Goal: Find specific page/section: Find specific page/section

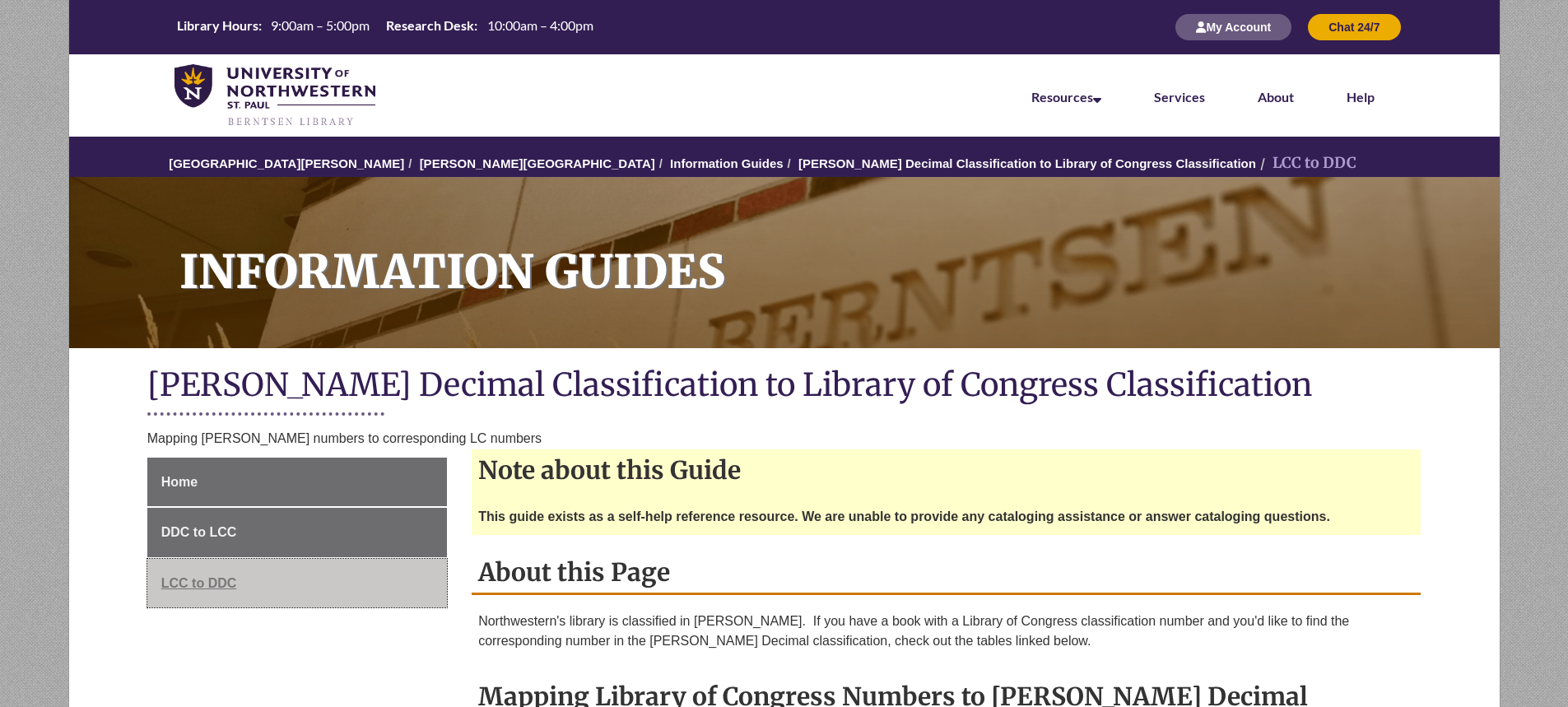
click at [235, 584] on span "LCC to DDC" at bounding box center [199, 583] width 76 height 14
click at [220, 580] on span "LCC to DDC" at bounding box center [199, 583] width 76 height 14
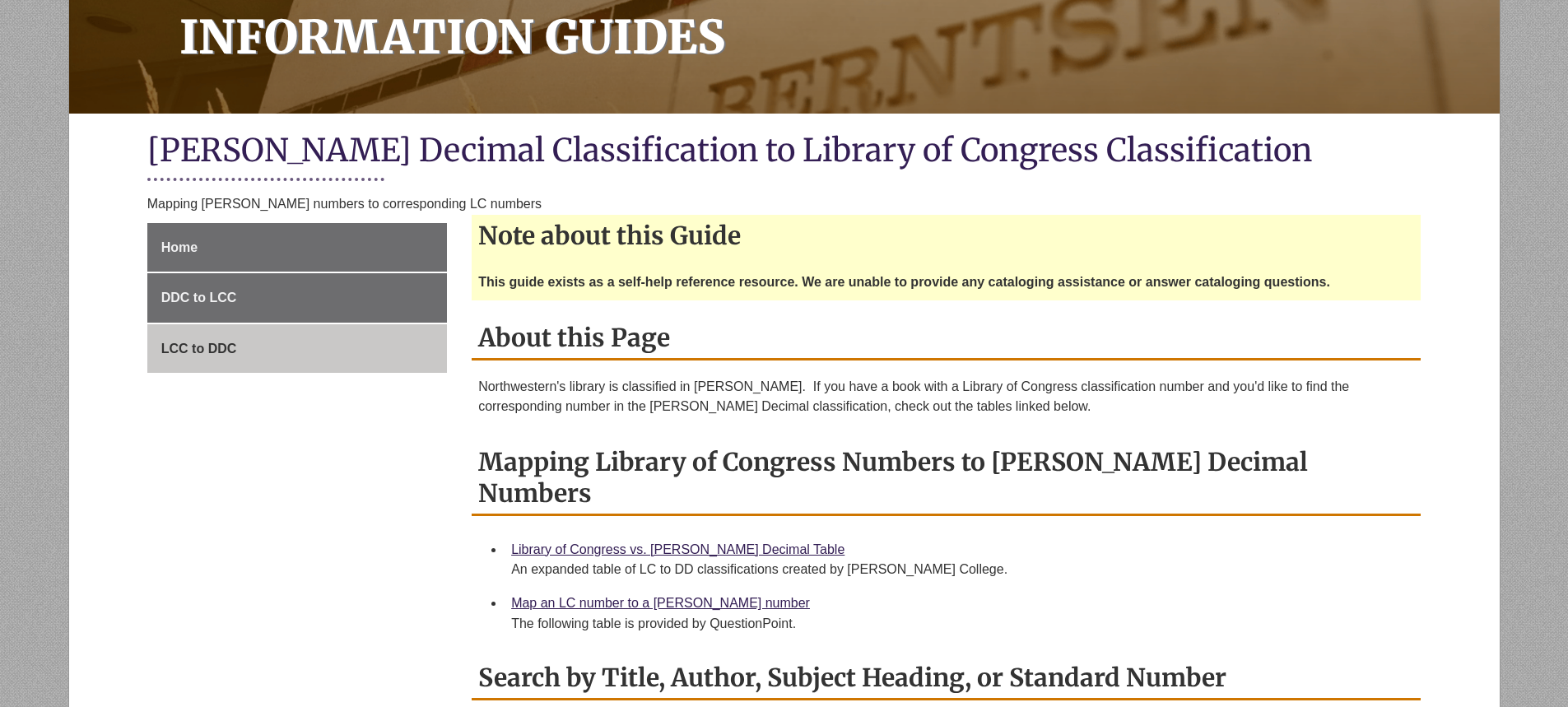
scroll to position [329, 0]
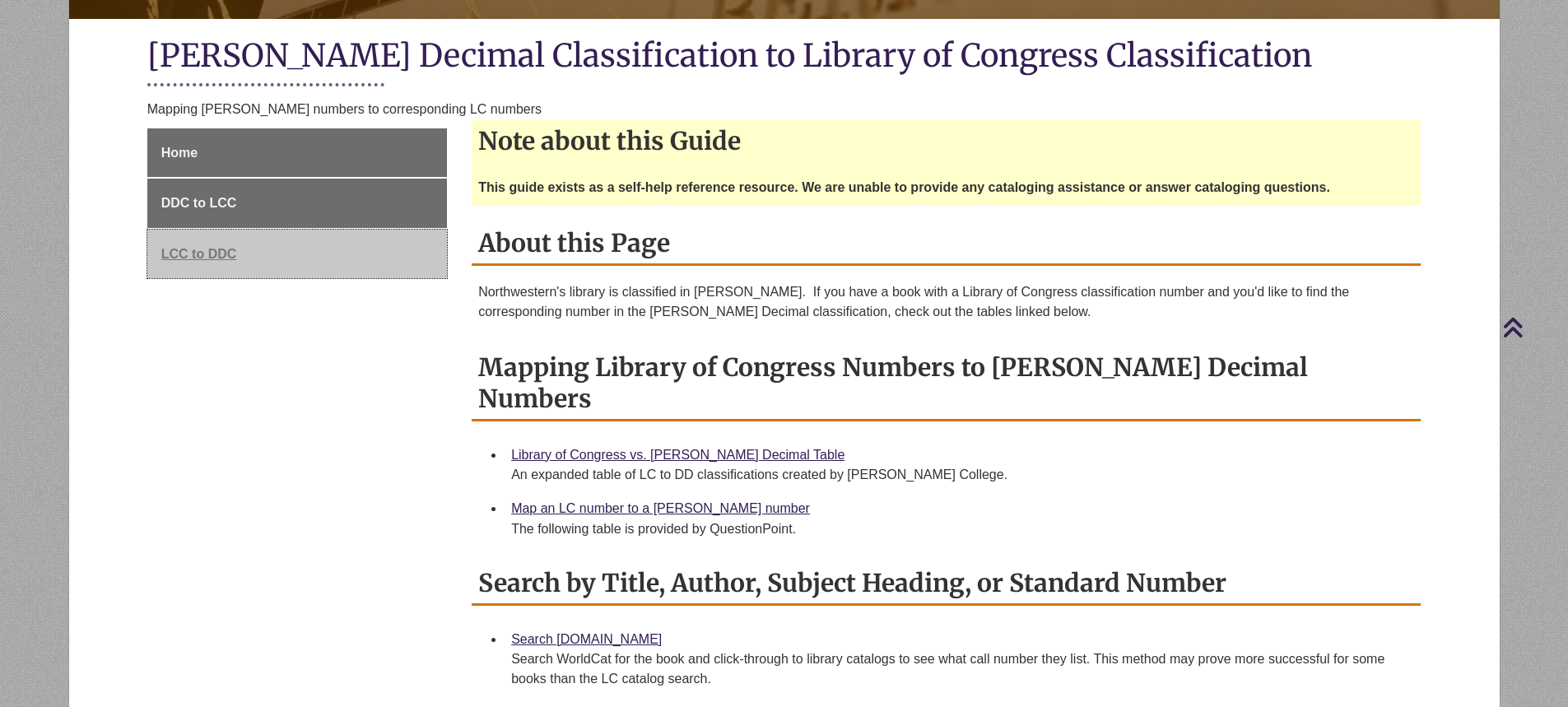
click at [231, 252] on span "LCC to DDC" at bounding box center [199, 254] width 76 height 14
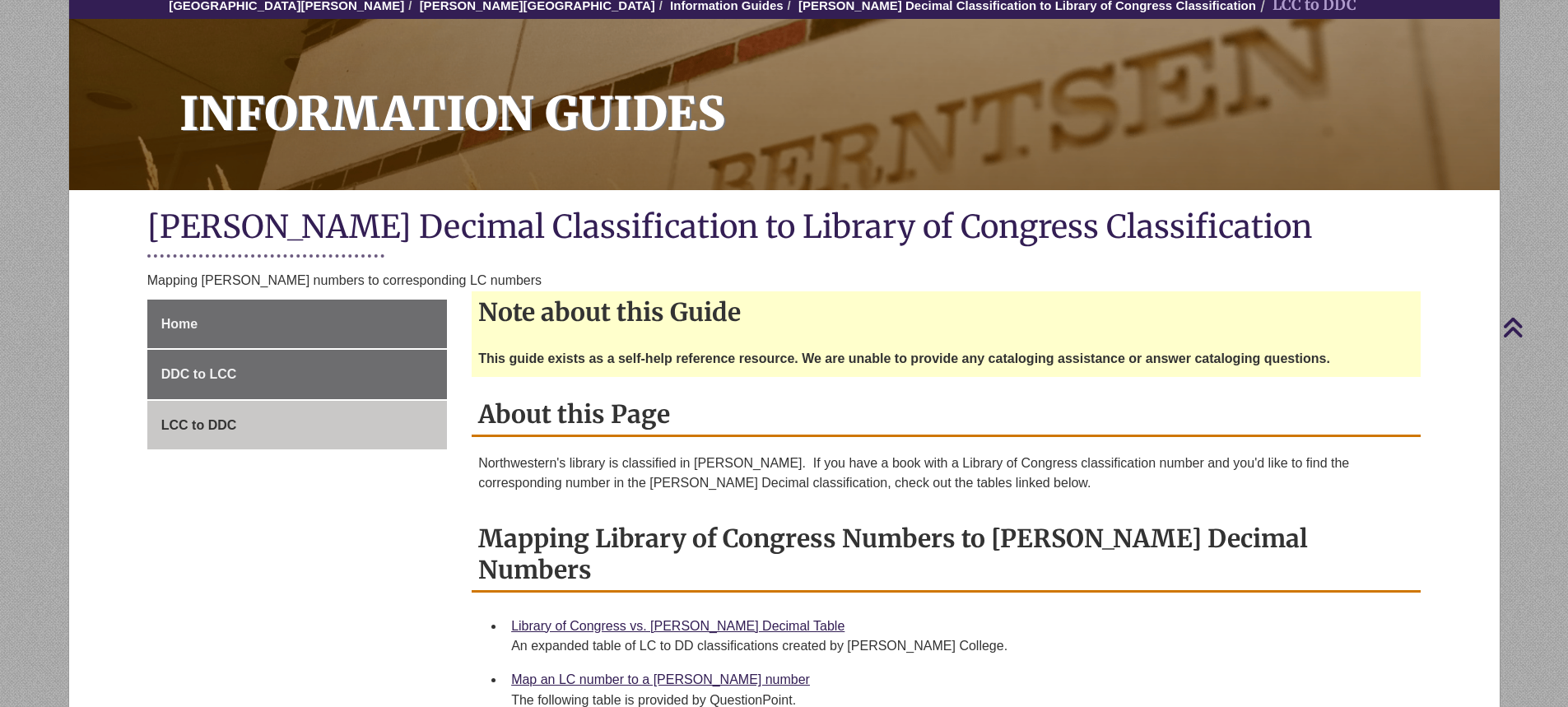
scroll to position [82, 0]
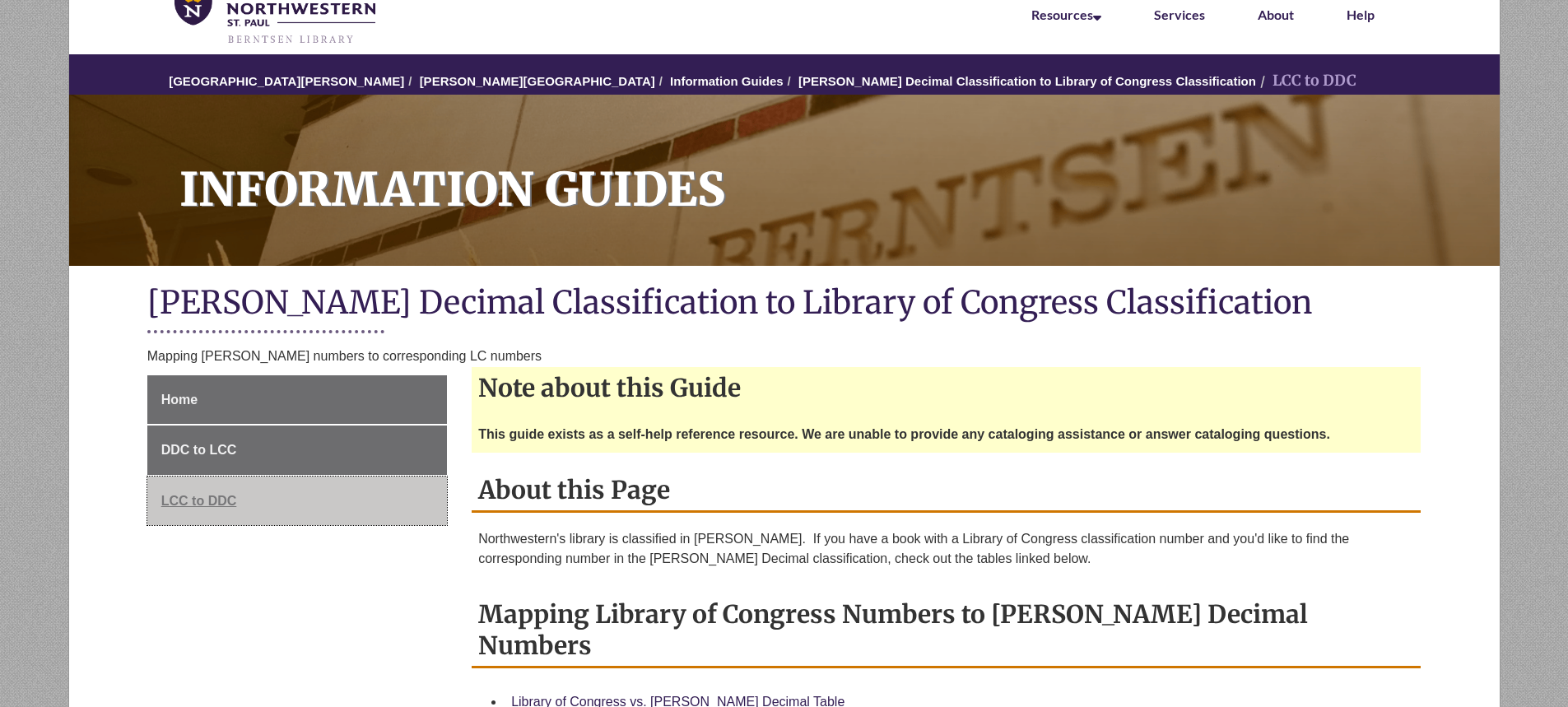
click at [194, 494] on span "LCC to DDC" at bounding box center [199, 501] width 76 height 14
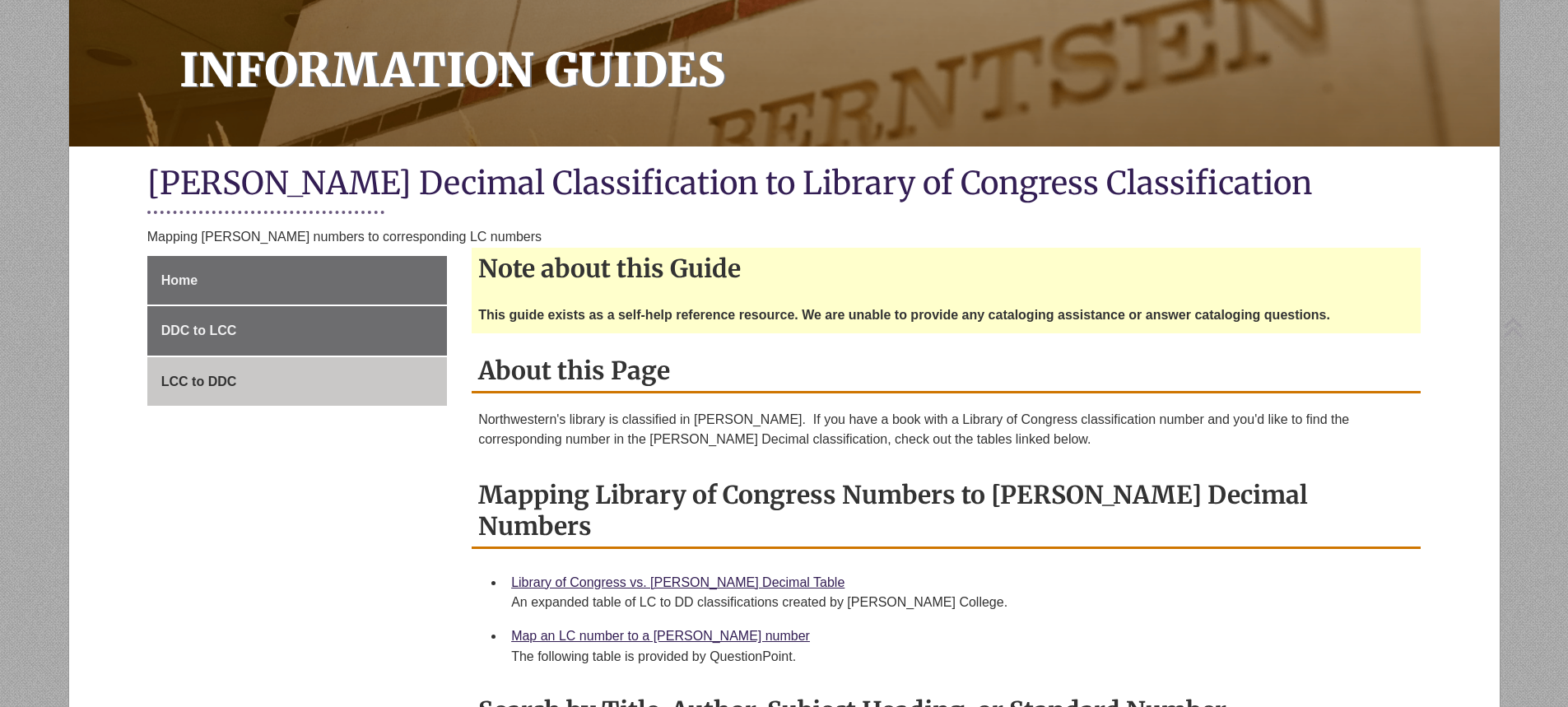
scroll to position [247, 0]
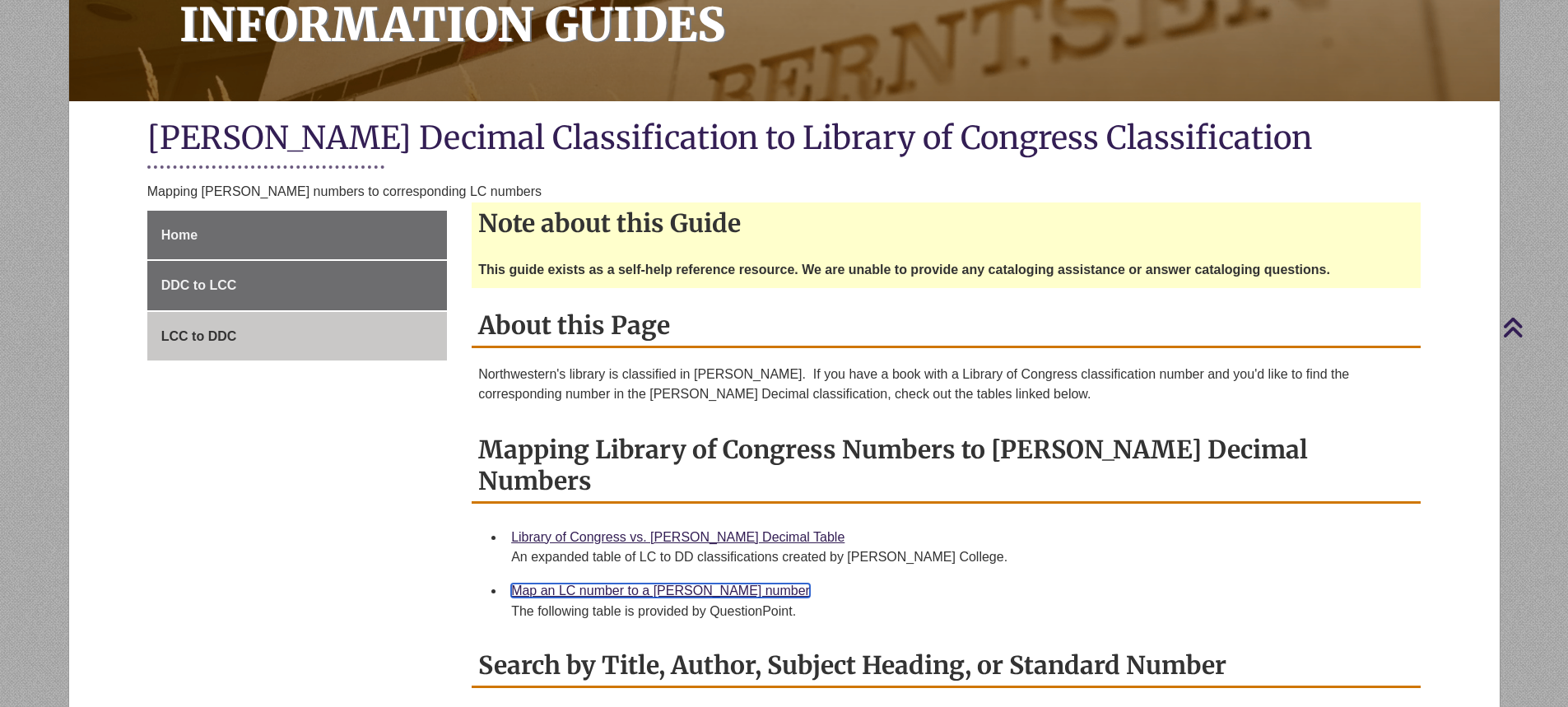
click at [718, 584] on link "Map an LC number to a [PERSON_NAME] number" at bounding box center [660, 591] width 299 height 14
